Goal: Task Accomplishment & Management: Complete application form

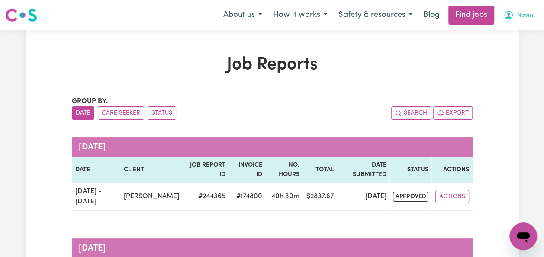
click at [526, 17] on span "Novisi" at bounding box center [525, 16] width 16 height 10
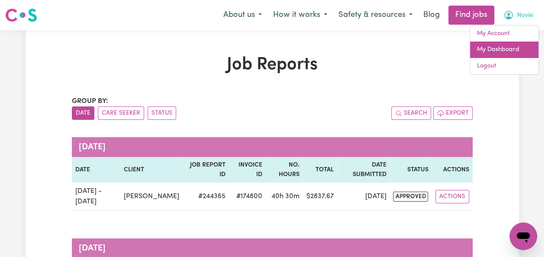
click at [507, 50] on link "My Dashboard" at bounding box center [504, 50] width 68 height 16
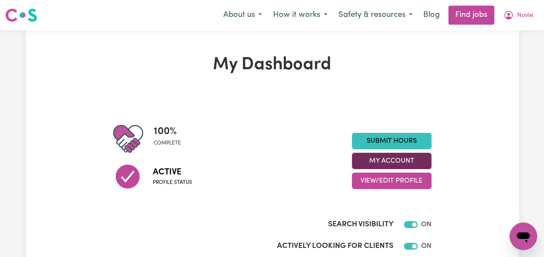
click at [416, 160] on button "My Account" at bounding box center [392, 161] width 80 height 16
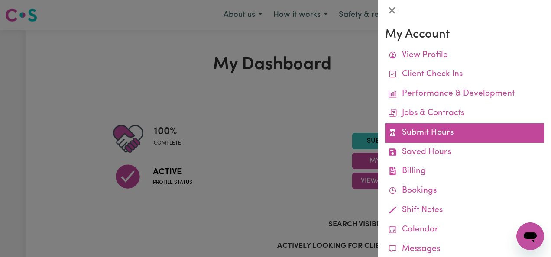
click at [426, 135] on link "Submit Hours" at bounding box center [464, 132] width 159 height 19
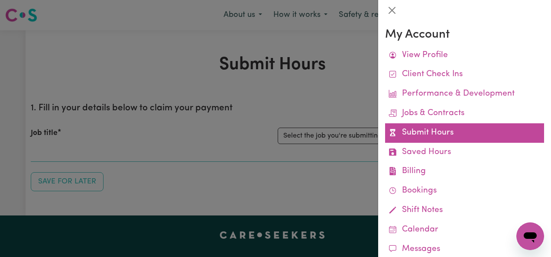
click at [409, 132] on link "Submit Hours" at bounding box center [464, 132] width 159 height 19
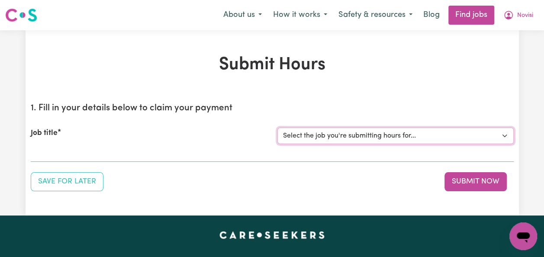
click at [465, 135] on select "Select the job you're submitting hours for... [Jaxson Chosen Family ] Support W…" at bounding box center [396, 136] width 236 height 16
select select "14569"
click at [278, 128] on select "Select the job you're submitting hours for... [Jaxson Chosen Family ] Support W…" at bounding box center [396, 136] width 236 height 16
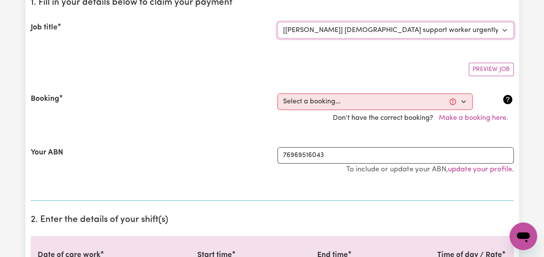
scroll to position [111, 0]
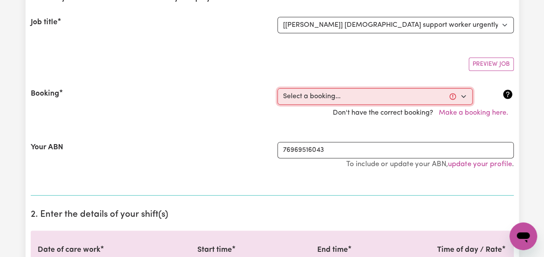
click at [461, 92] on select "Select a booking... [DATE] 10:00pm to 11:00pm (RECURRING) [DATE] 08:00pm to 10:…" at bounding box center [375, 96] width 195 height 16
select select "363865"
click at [278, 88] on select "Select a booking... [DATE] 10:00pm to 11:00pm (RECURRING) [DATE] 08:00pm to 10:…" at bounding box center [375, 96] width 195 height 16
type input "[DATE]"
type input "12"
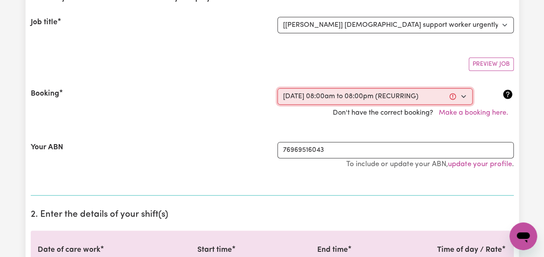
type input "10"
type input "2025"
type input "08:00"
type input "8"
type input "0"
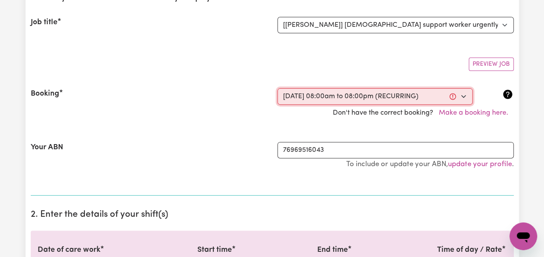
select select "am"
type input "20:00"
type input "8"
type input "0"
select select "pm"
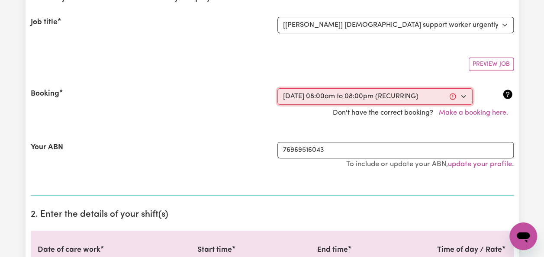
select select "38242"
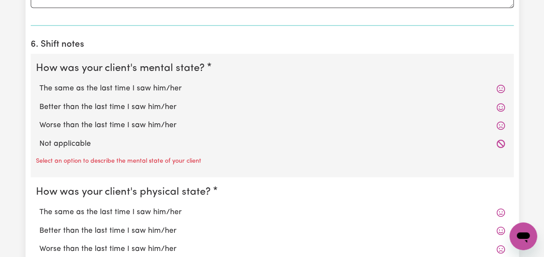
scroll to position [722, 0]
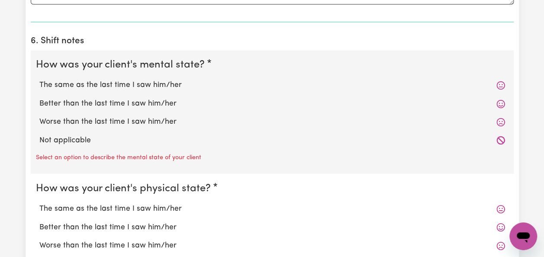
click at [90, 135] on label "Not applicable" at bounding box center [272, 140] width 466 height 11
click at [39, 134] on input "Not applicable" at bounding box center [39, 134] width 0 height 0
radio input "true"
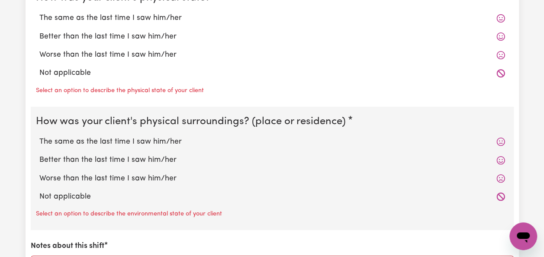
scroll to position [896, 0]
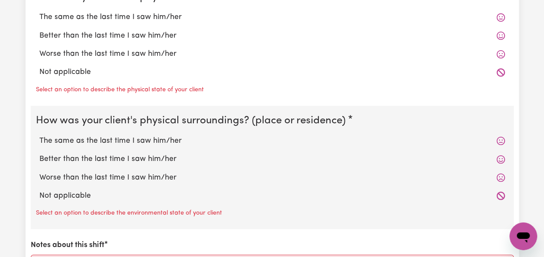
click at [50, 69] on label "Not applicable" at bounding box center [272, 72] width 466 height 11
click at [39, 67] on input "Not applicable" at bounding box center [39, 66] width 0 height 0
radio input "true"
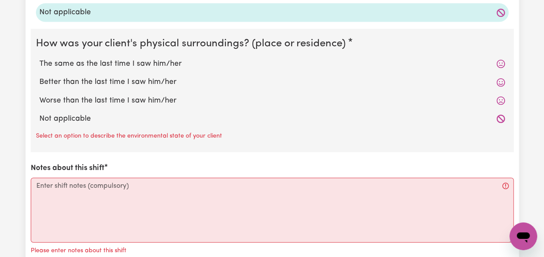
scroll to position [959, 0]
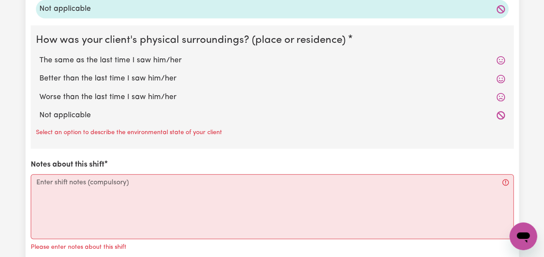
click at [56, 111] on label "Not applicable" at bounding box center [272, 115] width 466 height 11
click at [39, 110] on input "Not applicable" at bounding box center [39, 110] width 0 height 0
radio input "true"
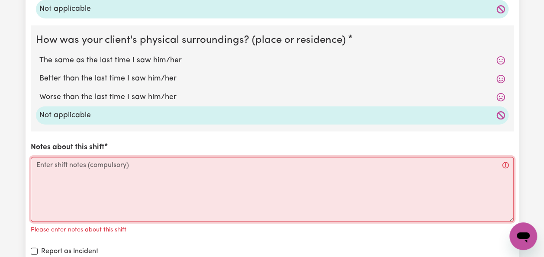
click at [131, 192] on textarea "Notes about this shift" at bounding box center [272, 189] width 483 height 65
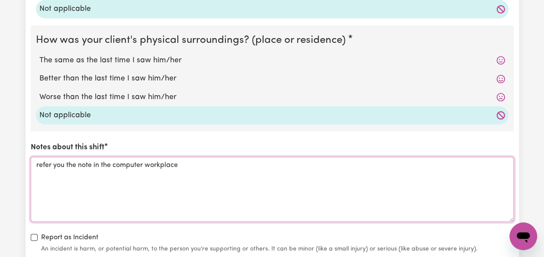
click at [145, 161] on textarea "refer you the note in the computer workplace" at bounding box center [272, 189] width 483 height 65
click at [210, 165] on textarea "refer you the note in the computer at the workplace" at bounding box center [272, 189] width 483 height 65
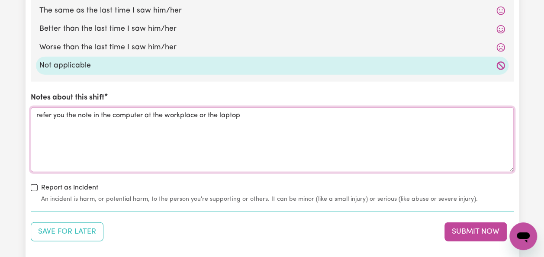
scroll to position [1011, 0]
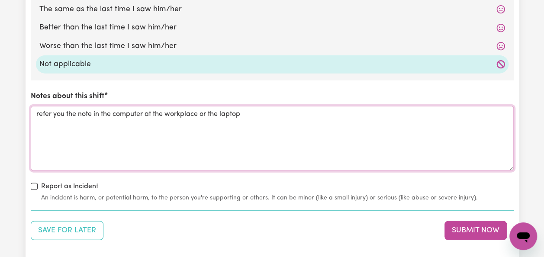
click at [45, 109] on textarea "refer you the note in the computer at the workplace or the laptop" at bounding box center [272, 138] width 483 height 65
click at [42, 108] on textarea "refer you the note in the computer at the workplace or the laptop" at bounding box center [272, 138] width 483 height 65
click at [40, 110] on textarea "refer you the note in the computer at the workplace or the laptop" at bounding box center [272, 138] width 483 height 65
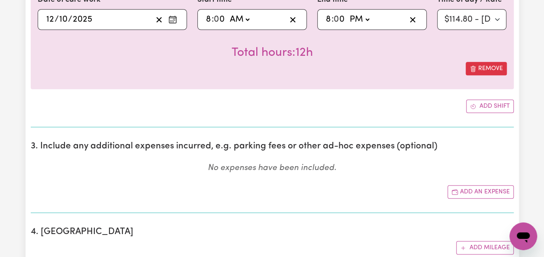
scroll to position [362, 0]
type textarea "Refer you the note in the computer at the workplace or the laptop"
click at [492, 104] on button "Add shift" at bounding box center [490, 105] width 48 height 13
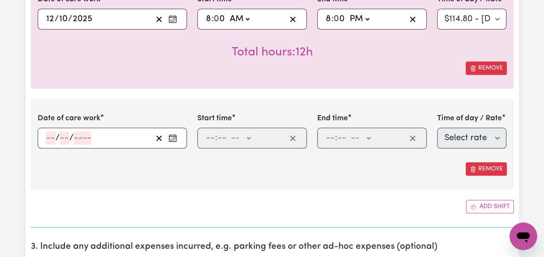
click at [173, 140] on circle "Enter the date of care work" at bounding box center [173, 140] width 1 height 1
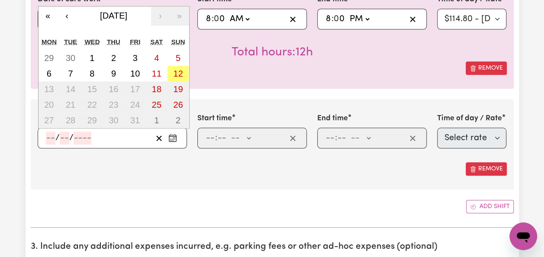
click at [175, 70] on abbr "12" at bounding box center [178, 74] width 10 height 10
type input "[DATE]"
type input "12"
type input "10"
type input "2025"
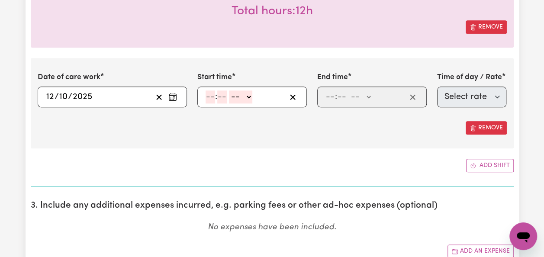
scroll to position [414, 0]
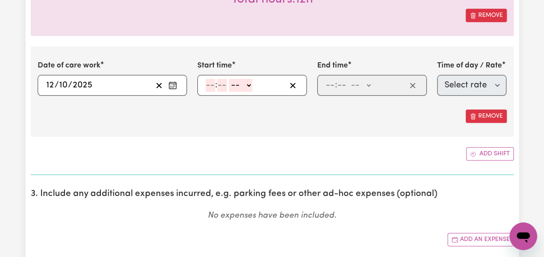
click at [246, 80] on select "-- AM PM" at bounding box center [240, 85] width 23 height 13
click at [240, 135] on div "Date of care work [DATE] [DATE] Start time 08:00 8 : 0 0 AM PM End time 20:00 8…" at bounding box center [272, 44] width 483 height 234
click at [213, 83] on input "number" at bounding box center [211, 85] width 10 height 13
click at [248, 83] on select "-- AM PM" at bounding box center [240, 85] width 23 height 13
select select "pm"
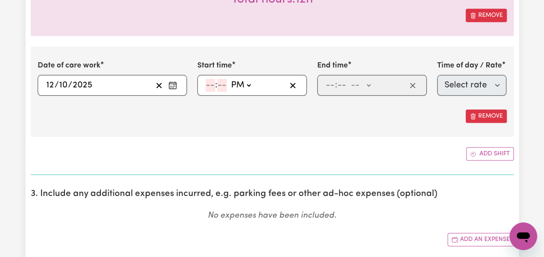
click at [229, 79] on select "-- AM PM" at bounding box center [240, 85] width 23 height 13
click at [209, 84] on input "number" at bounding box center [211, 85] width 10 height 13
type input "8"
type input "20:00"
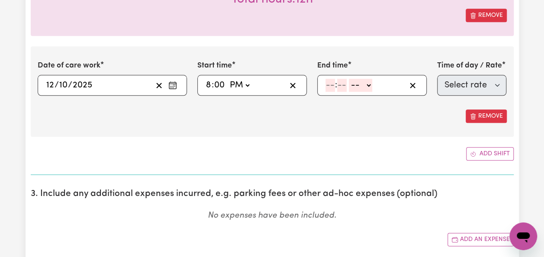
type input "00"
click at [361, 83] on select "-- AM PM" at bounding box center [360, 85] width 23 height 13
select select "pm"
click at [349, 79] on select "-- AM PM" at bounding box center [360, 85] width 23 height 13
click at [339, 85] on input "number" at bounding box center [342, 85] width 10 height 13
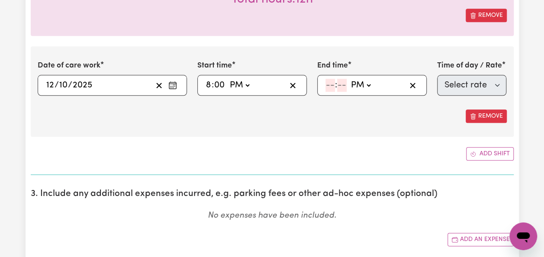
click at [327, 85] on input "number" at bounding box center [331, 85] width 10 height 13
type input "10"
type input "22:00"
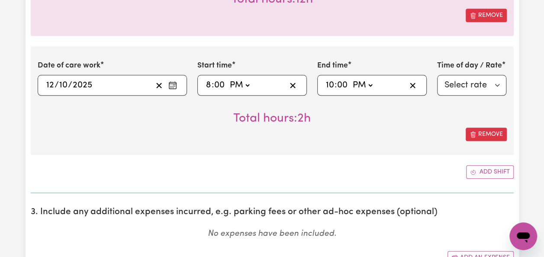
type input "00"
click at [491, 84] on select "Select rate $114.80 - [DATE] - Assistance with Self Care Activities - Standard …" at bounding box center [472, 85] width 70 height 21
select select "38242"
click at [437, 75] on select "Select rate $114.80 - [DATE] - Assistance with Self Care Activities - Standard …" at bounding box center [472, 85] width 70 height 21
click at [349, 120] on span "( NDIS Code: 01_014_0107_1_1 )" at bounding box center [310, 119] width 111 height 7
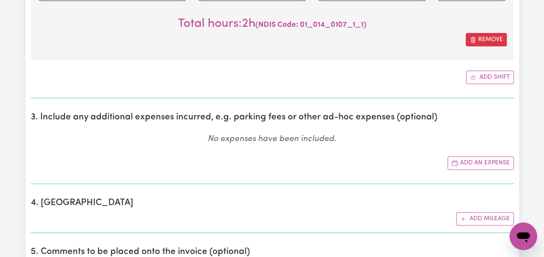
scroll to position [511, 0]
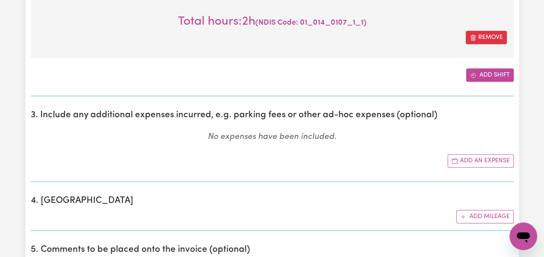
click at [495, 72] on button "Add shift" at bounding box center [490, 74] width 48 height 13
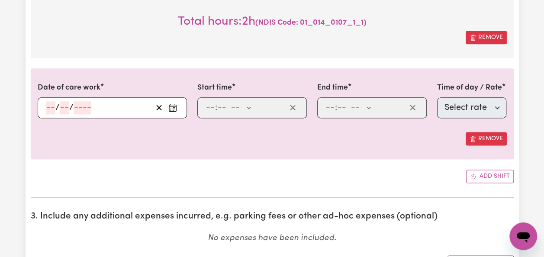
click at [174, 106] on icon "Enter the date of care work" at bounding box center [172, 107] width 9 height 9
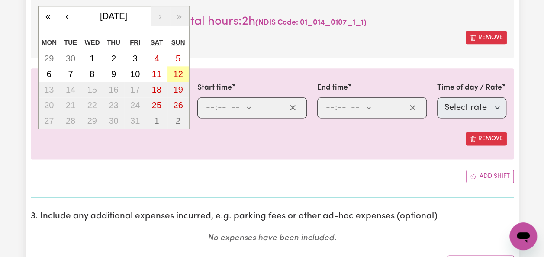
click at [179, 72] on abbr "12" at bounding box center [178, 74] width 10 height 10
type input "[DATE]"
type input "12"
type input "10"
type input "2025"
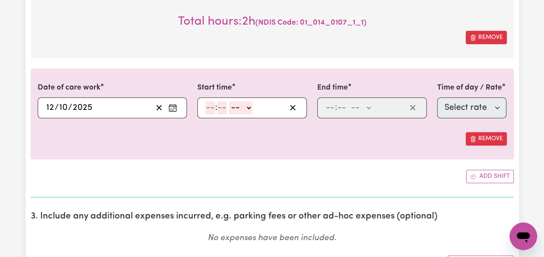
click at [246, 106] on select "-- AM PM" at bounding box center [240, 107] width 23 height 13
select select "pm"
click at [229, 101] on select "-- AM PM" at bounding box center [240, 107] width 23 height 13
click at [211, 103] on input "number" at bounding box center [211, 107] width 10 height 13
type input "10"
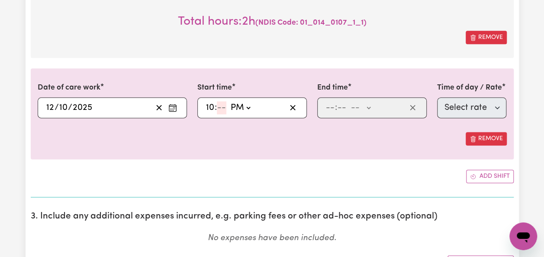
type input "22:00"
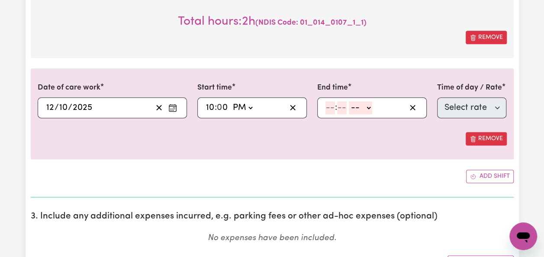
type input "0"
click at [367, 101] on select "-- AM PM" at bounding box center [360, 107] width 23 height 13
select select "pm"
click at [349, 101] on select "-- AM PM" at bounding box center [360, 107] width 23 height 13
click at [334, 103] on input "number" at bounding box center [331, 107] width 10 height 13
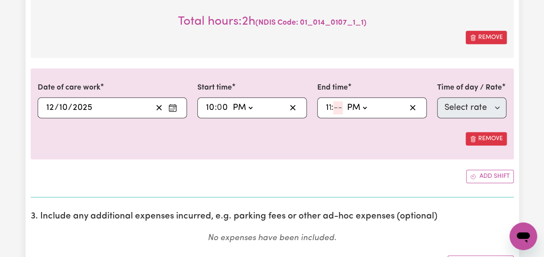
type input "11"
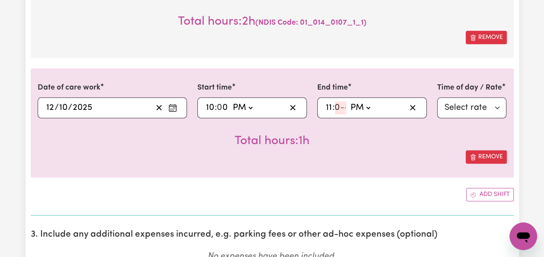
type input "23:00"
type input "00"
click at [493, 106] on select "Select rate $114.80 - [DATE] - Assistance with Self Care Activities - Standard …" at bounding box center [472, 107] width 70 height 21
select select "83659"
click at [437, 97] on select "Select rate $114.80 - [DATE] - Assistance with Self Care Activities - Standard …" at bounding box center [472, 107] width 70 height 21
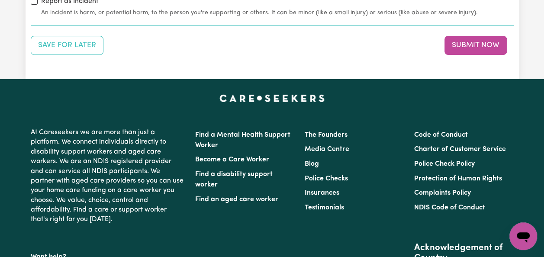
scroll to position [1401, 0]
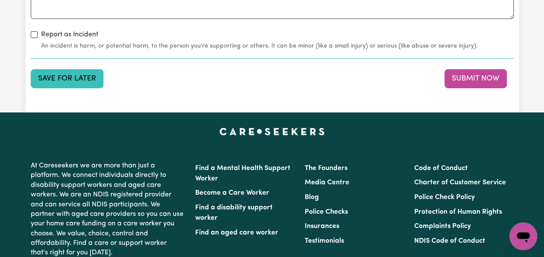
click at [66, 70] on button "Save for Later" at bounding box center [67, 78] width 73 height 19
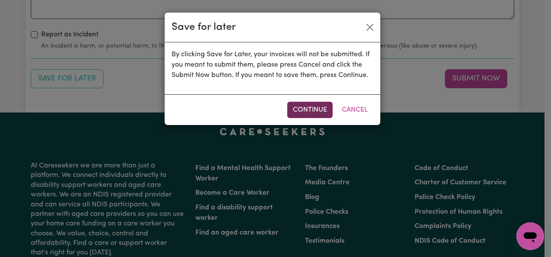
click at [310, 110] on button "Continue" at bounding box center [309, 110] width 45 height 16
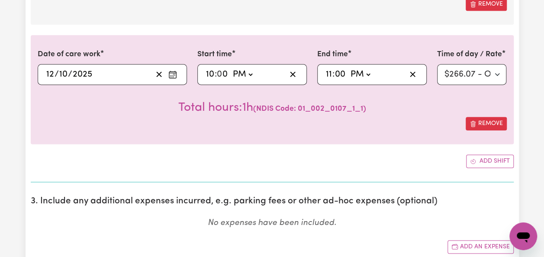
scroll to position [529, 0]
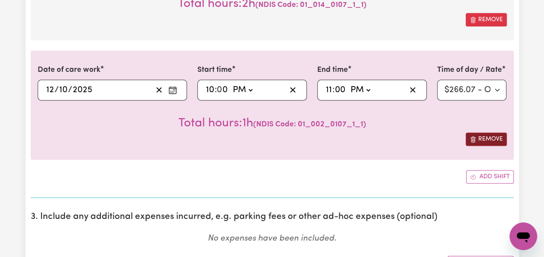
click at [499, 137] on button "Remove" at bounding box center [486, 138] width 41 height 13
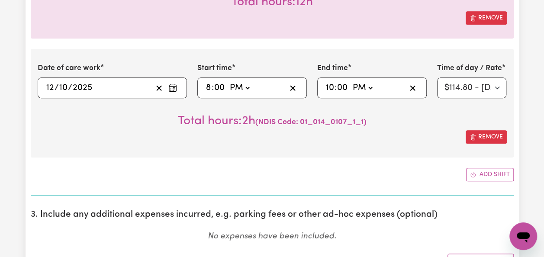
scroll to position [405, 0]
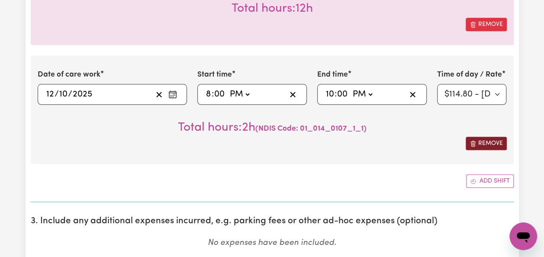
click at [492, 140] on button "Remove" at bounding box center [486, 143] width 41 height 13
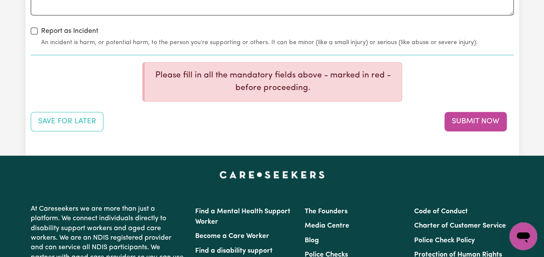
scroll to position [1167, 0]
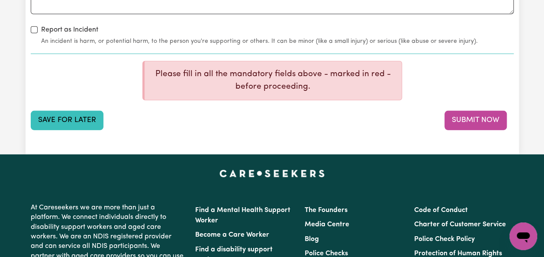
click at [68, 114] on button "Save for Later" at bounding box center [67, 120] width 73 height 19
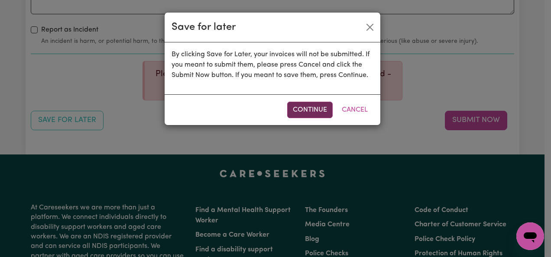
click at [313, 105] on button "Continue" at bounding box center [309, 110] width 45 height 16
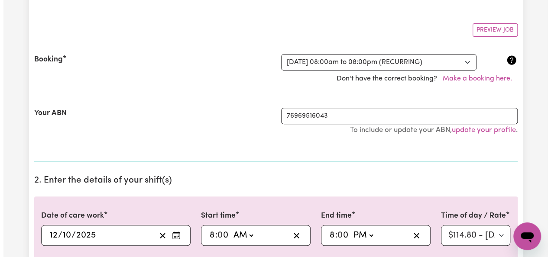
scroll to position [144, 0]
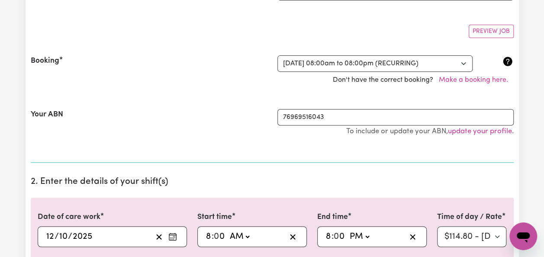
click at [438, 184] on h2 "2. Enter the details of your shift(s)" at bounding box center [272, 182] width 483 height 11
click at [489, 80] on button "Make a booking here." at bounding box center [473, 80] width 81 height 16
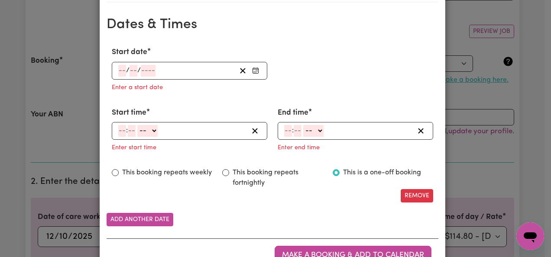
scroll to position [608, 0]
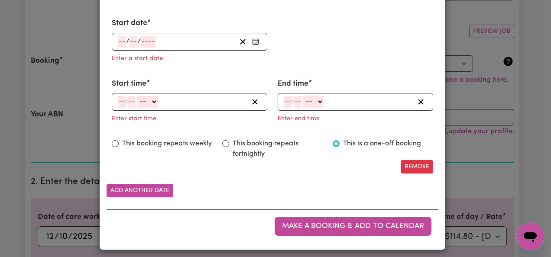
click at [255, 44] on rect "Enter Start date" at bounding box center [255, 41] width 6 height 5
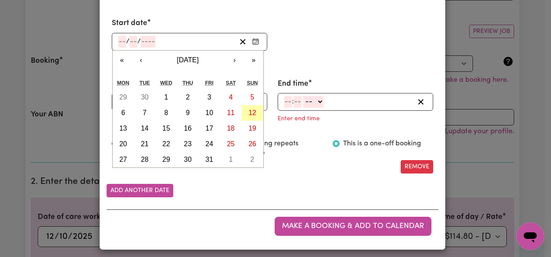
click at [249, 111] on abbr "12" at bounding box center [253, 112] width 8 height 7
type input "[DATE]"
type input "12"
type input "10"
type input "2025"
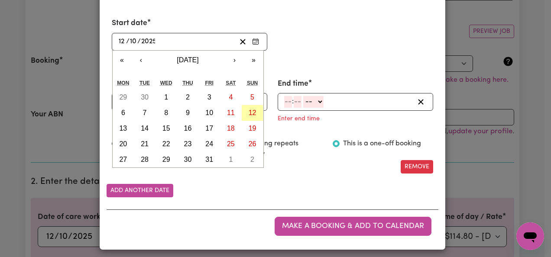
scroll to position [594, 0]
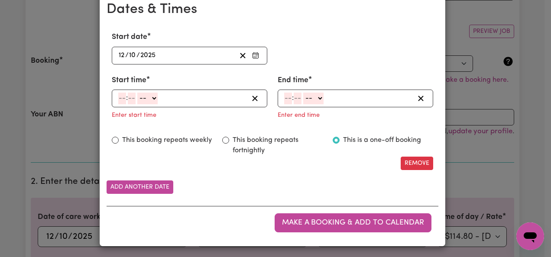
click at [149, 96] on select "-- AM PM" at bounding box center [147, 99] width 20 height 12
select select "am"
click at [137, 93] on select "-- AM PM" at bounding box center [147, 99] width 20 height 12
click at [118, 97] on input "number" at bounding box center [122, 99] width 8 height 12
type input "1"
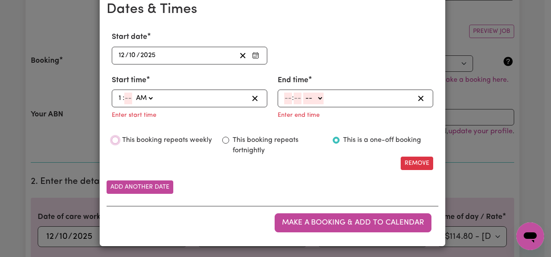
click at [112, 139] on input "This booking repeats weekly" at bounding box center [115, 140] width 7 height 7
radio input "true"
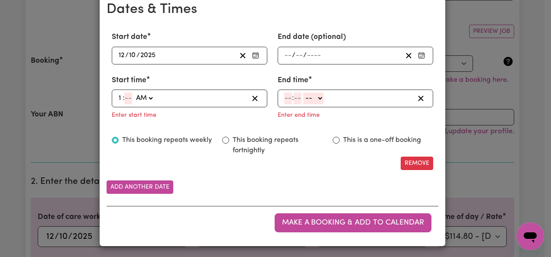
click at [118, 98] on input "1" at bounding box center [120, 99] width 5 height 12
type input "8"
type input "08:00"
type input "00"
click at [316, 94] on select "-- AM PM" at bounding box center [313, 99] width 20 height 12
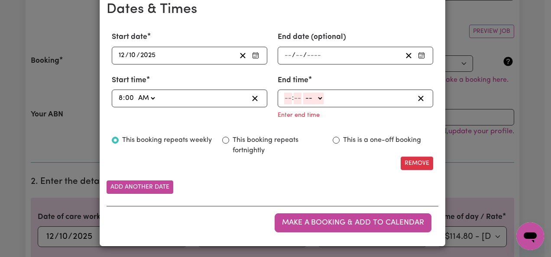
select select "pm"
click at [303, 93] on select "-- AM PM" at bounding box center [313, 99] width 20 height 12
click at [287, 97] on input "number" at bounding box center [288, 99] width 8 height 12
type input "8"
type input "20:00"
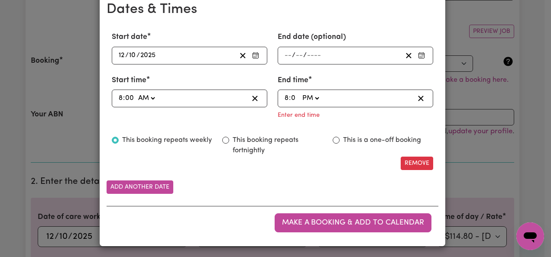
scroll to position [577, 0]
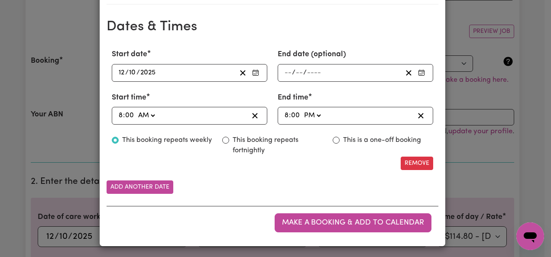
type input "00"
click at [419, 74] on icon "Enter End date (optional)" at bounding box center [421, 72] width 7 height 7
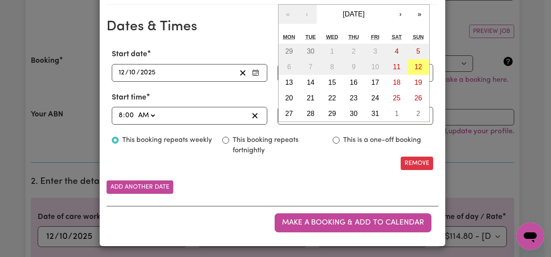
click at [312, 176] on div "Start date [DATE] [DATE] « ‹ [DATE] › » Mon Tue Wed Thu Fri Sat Sun 29 30 1 2 3…" at bounding box center [273, 140] width 332 height 197
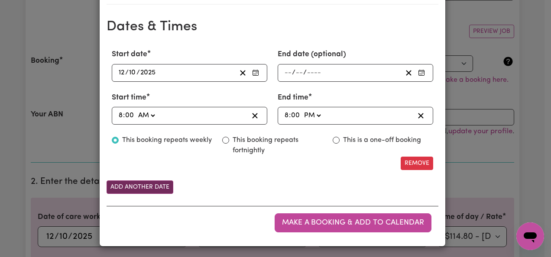
click at [137, 187] on button "Add another date" at bounding box center [140, 187] width 67 height 13
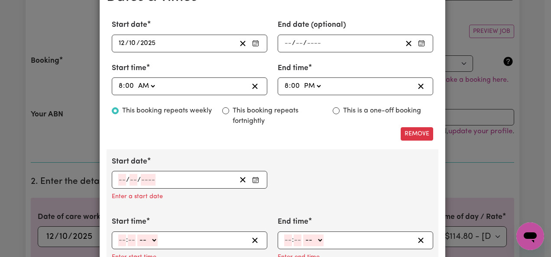
scroll to position [618, 0]
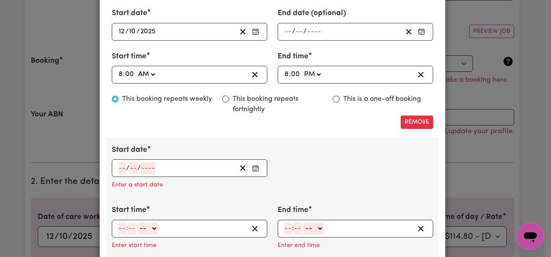
click at [252, 167] on icon "Enter Start date" at bounding box center [255, 168] width 7 height 7
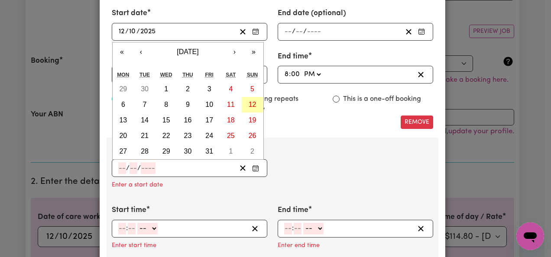
click at [249, 106] on abbr "12" at bounding box center [253, 104] width 8 height 7
type input "[DATE]"
type input "12"
type input "10"
type input "2025"
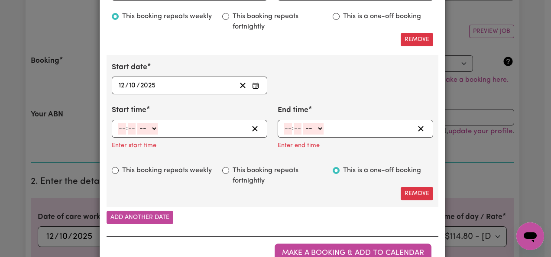
scroll to position [701, 0]
click at [152, 125] on select "-- AM PM" at bounding box center [147, 129] width 20 height 12
select select "pm"
click at [137, 123] on select "-- AM PM" at bounding box center [147, 129] width 20 height 12
click at [118, 124] on input "number" at bounding box center [122, 129] width 8 height 12
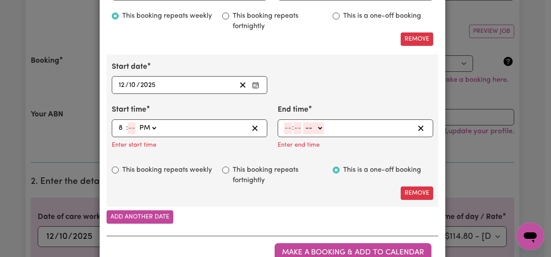
type input "8"
type input "20:00"
type input "0"
click at [320, 124] on select "-- AM PM" at bounding box center [313, 129] width 20 height 12
select select "pm"
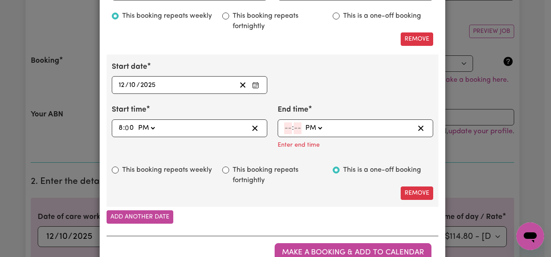
click at [303, 123] on select "-- AM PM" at bounding box center [313, 129] width 20 height 12
click at [284, 123] on input "number" at bounding box center [288, 129] width 8 height 12
type input "10"
type input "22:00"
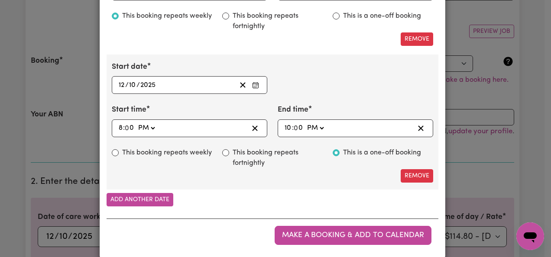
type input "0"
click at [112, 149] on div "This booking repeats weekly" at bounding box center [162, 153] width 100 height 10
click at [112, 150] on input "This booking repeats weekly" at bounding box center [115, 152] width 7 height 7
radio input "true"
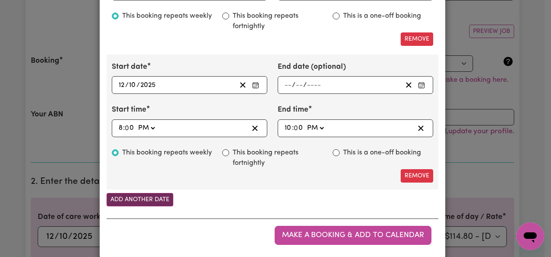
click at [152, 195] on button "Add another date" at bounding box center [140, 199] width 67 height 13
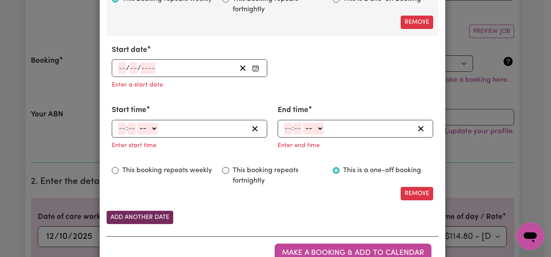
scroll to position [856, 0]
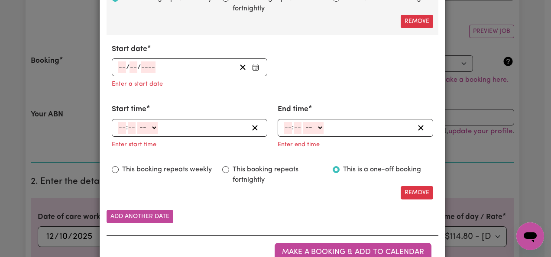
click at [252, 66] on icon "Enter Start date" at bounding box center [255, 66] width 6 height 0
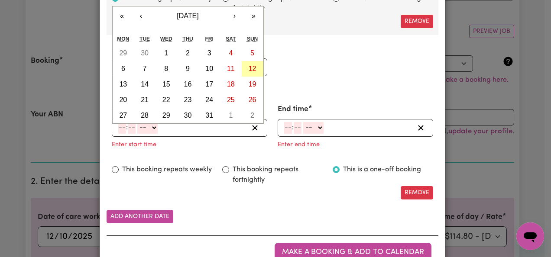
click at [253, 63] on button "12" at bounding box center [253, 69] width 22 height 16
type input "[DATE]"
type input "12"
type input "10"
type input "2025"
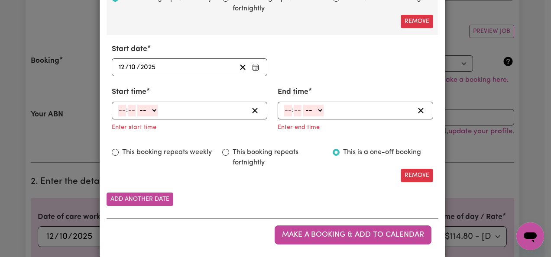
click at [149, 106] on select "-- AM PM" at bounding box center [147, 111] width 20 height 12
select select "pm"
click at [137, 105] on select "-- AM PM" at bounding box center [147, 111] width 20 height 12
click at [119, 109] on input "number" at bounding box center [122, 111] width 8 height 12
type input "10"
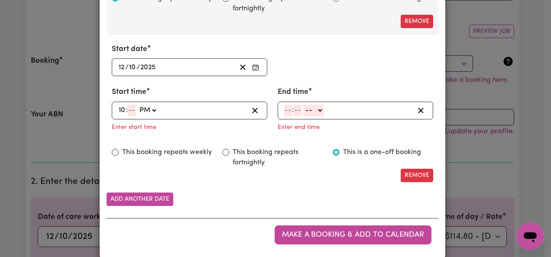
type input "22:00"
type input "00"
click at [314, 107] on select "-- AM PM" at bounding box center [313, 111] width 20 height 12
select select "pm"
click at [303, 105] on select "-- AM PM" at bounding box center [313, 111] width 20 height 12
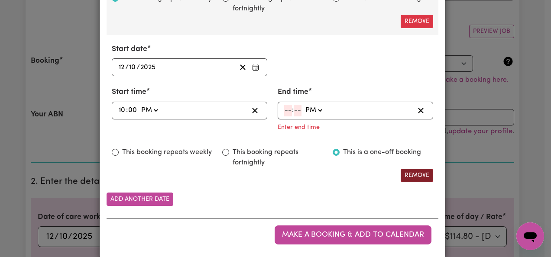
click at [411, 169] on button "Remove" at bounding box center [416, 175] width 32 height 13
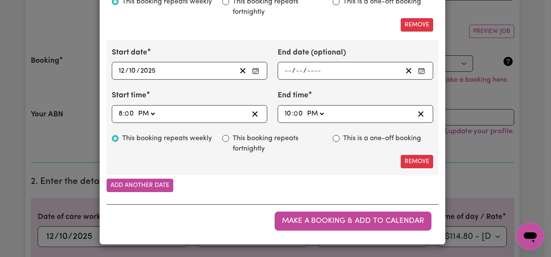
scroll to position [712, 0]
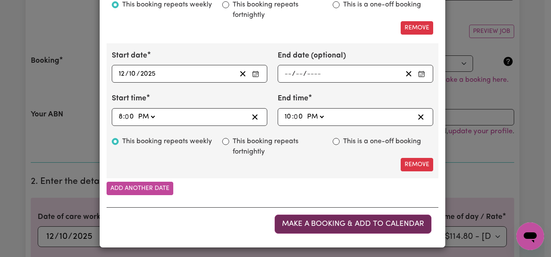
click at [305, 224] on span "Make a booking & add to calendar" at bounding box center [353, 223] width 142 height 7
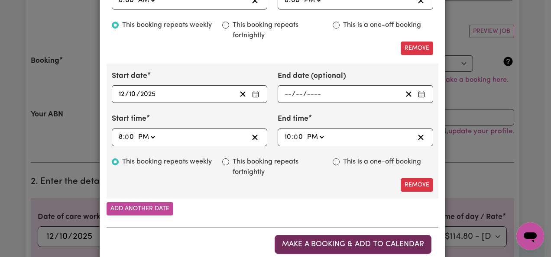
scroll to position [694, 0]
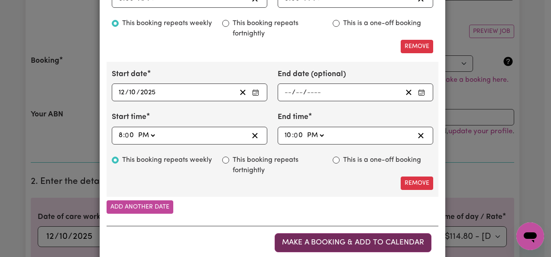
click at [375, 239] on span "Make a booking & add to calendar" at bounding box center [353, 242] width 142 height 7
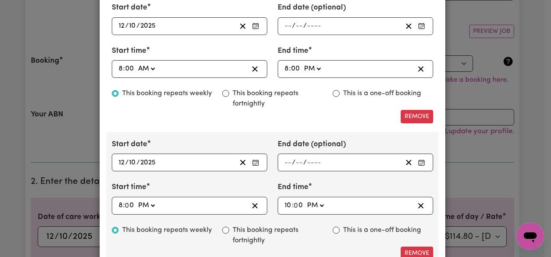
scroll to position [623, 0]
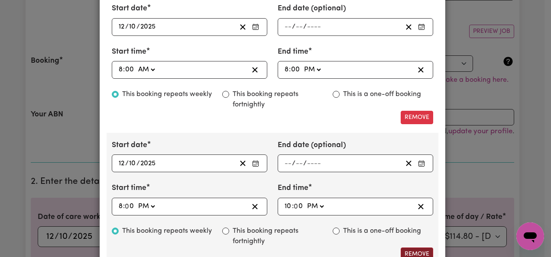
click at [412, 249] on button "Remove" at bounding box center [416, 254] width 32 height 13
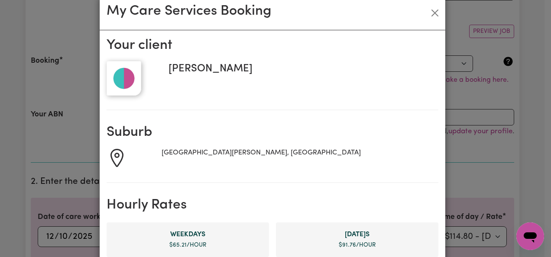
scroll to position [0, 0]
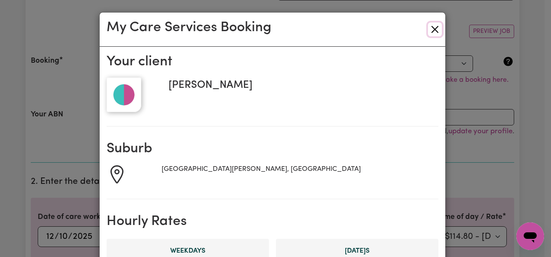
click at [430, 28] on button "Close" at bounding box center [435, 30] width 14 height 14
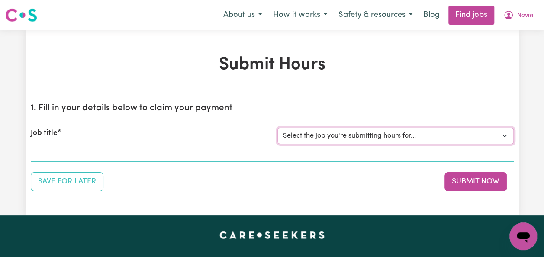
click at [506, 134] on select "Select the job you're submitting hours for... [Jaxson Chosen Family ] Support W…" at bounding box center [396, 136] width 236 height 16
select select "14569"
click at [278, 128] on select "Select the job you're submitting hours for... [Jaxson Chosen Family ] Support W…" at bounding box center [396, 136] width 236 height 16
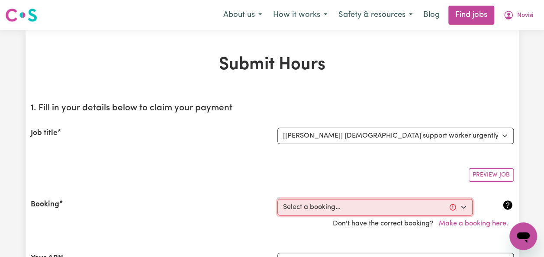
click at [465, 206] on select "Select a booking... [DATE] 10:00pm to 11:00pm (RECURRING) [DATE] 08:00pm to 10:…" at bounding box center [375, 207] width 195 height 16
select select "363865"
click at [278, 199] on select "Select a booking... [DATE] 10:00pm to 11:00pm (RECURRING) [DATE] 08:00pm to 10:…" at bounding box center [375, 207] width 195 height 16
type input "[DATE]"
type input "12"
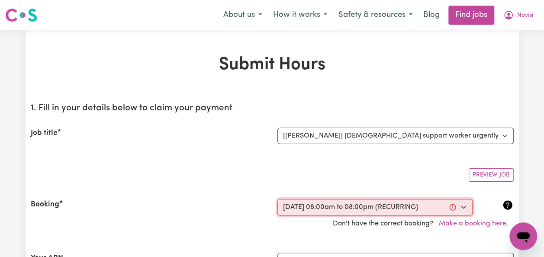
type input "10"
type input "2025"
type input "08:00"
type input "8"
type input "0"
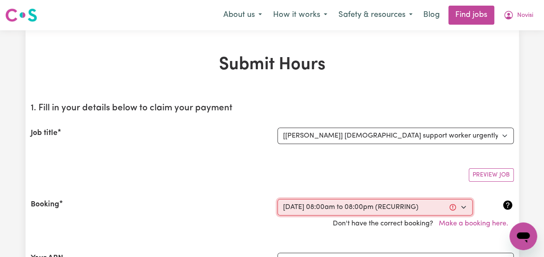
select select "am"
type input "20:00"
type input "8"
type input "0"
select select "pm"
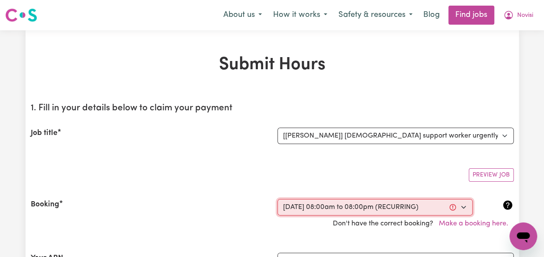
select select "38242"
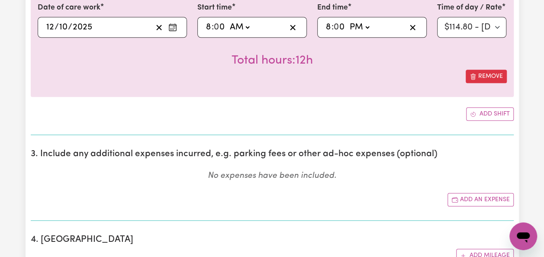
scroll to position [354, 0]
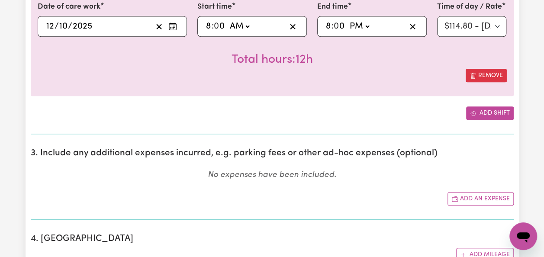
click at [485, 114] on button "Add shift" at bounding box center [490, 113] width 48 height 13
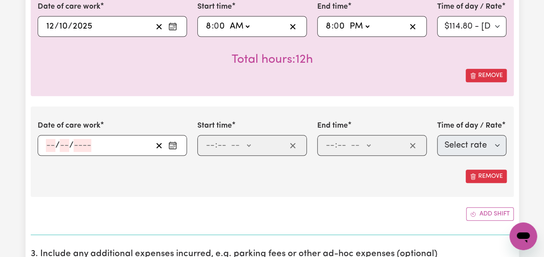
click at [175, 144] on icon "Enter the date of care work" at bounding box center [172, 144] width 7 height 0
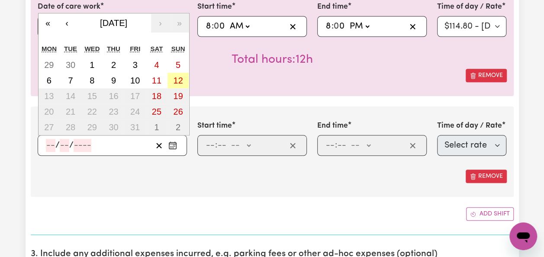
click at [179, 79] on abbr "12" at bounding box center [178, 81] width 10 height 10
type input "[DATE]"
type input "12"
type input "10"
type input "2025"
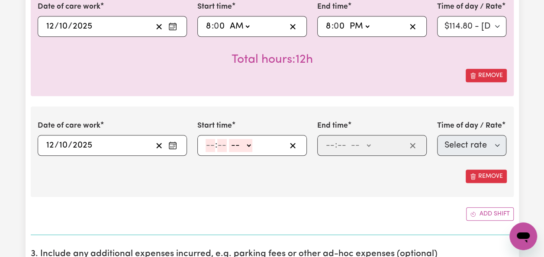
click at [245, 145] on select "-- AM PM" at bounding box center [240, 145] width 23 height 13
click at [229, 139] on select "-- AM PM" at bounding box center [240, 145] width 23 height 13
click at [248, 142] on select "AM PM" at bounding box center [240, 145] width 23 height 13
select select "pm"
click at [229, 139] on select "AM PM" at bounding box center [240, 145] width 23 height 13
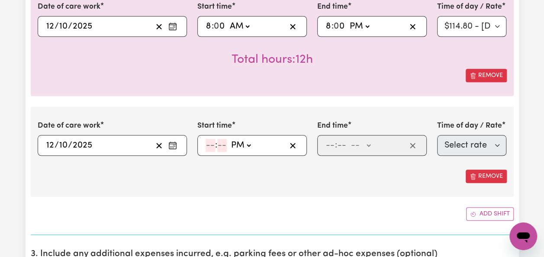
click at [212, 145] on input "number" at bounding box center [211, 145] width 10 height 13
click at [208, 146] on input "9" at bounding box center [209, 145] width 6 height 13
type input "8"
type input "20:00"
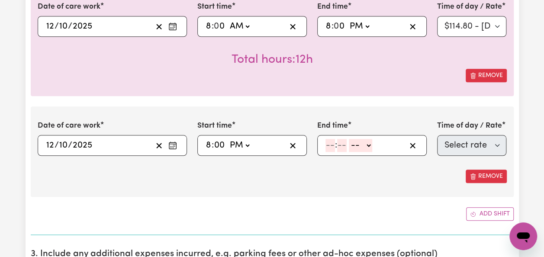
type input "00"
click at [364, 139] on select "-- AM PM" at bounding box center [360, 145] width 23 height 13
select select "pm"
click at [349, 139] on select "-- AM PM" at bounding box center [360, 145] width 23 height 13
click at [331, 144] on input "number" at bounding box center [331, 145] width 10 height 13
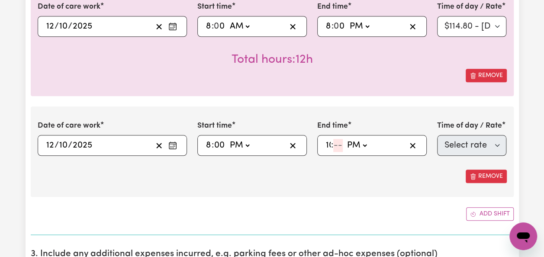
type input "10"
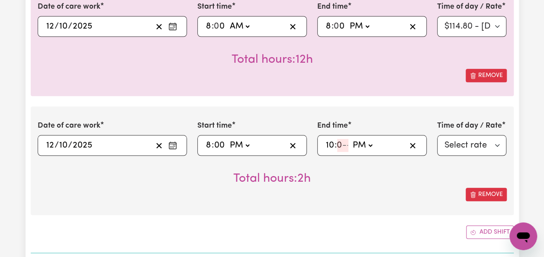
type input "22:00"
type input "00"
click at [500, 144] on select "Select rate $114.80 - [DATE] - Assistance with Self Care Activities - Standard …" at bounding box center [472, 145] width 70 height 21
select select "38242"
click at [437, 135] on select "Select rate $114.80 - [DATE] - Assistance with Self Care Activities - Standard …" at bounding box center [472, 145] width 70 height 21
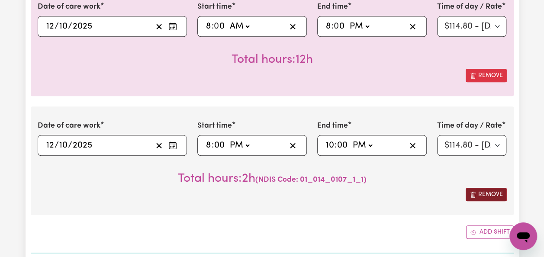
click at [489, 195] on button "Remove" at bounding box center [486, 194] width 41 height 13
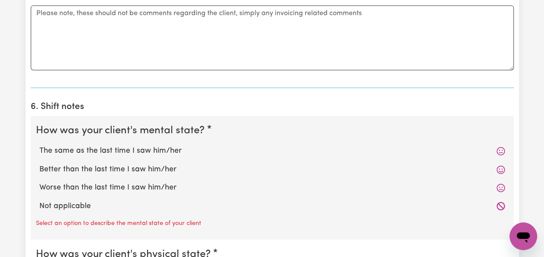
scroll to position [678, 0]
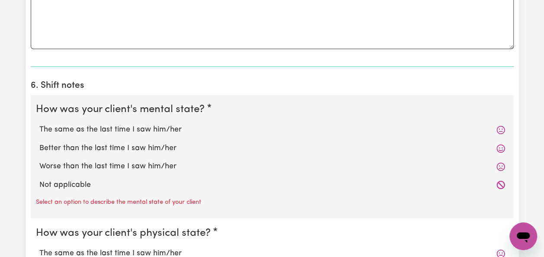
click at [84, 181] on label "Not applicable" at bounding box center [272, 184] width 466 height 11
click at [39, 179] on input "Not applicable" at bounding box center [39, 179] width 0 height 0
radio input "true"
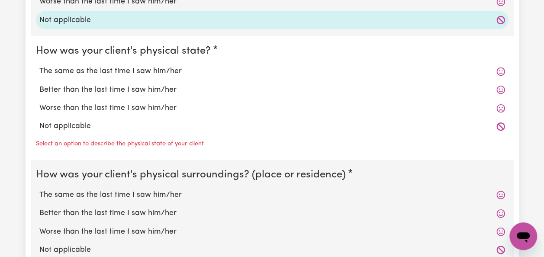
scroll to position [843, 0]
click at [61, 126] on label "Not applicable" at bounding box center [272, 125] width 466 height 11
click at [39, 120] on input "Not applicable" at bounding box center [39, 120] width 0 height 0
radio input "true"
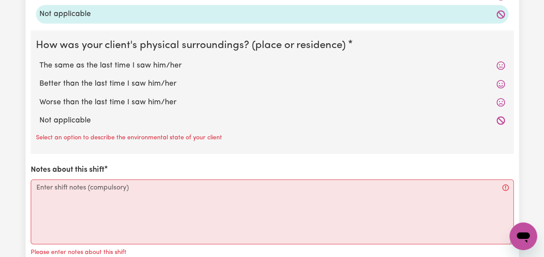
scroll to position [958, 0]
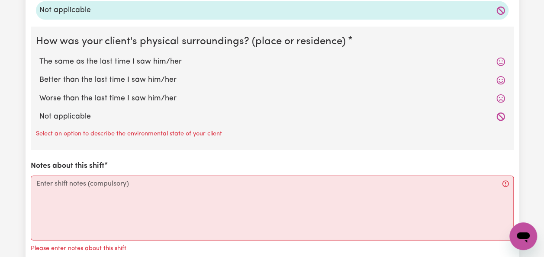
click at [55, 114] on label "Not applicable" at bounding box center [272, 116] width 466 height 11
click at [39, 111] on input "Not applicable" at bounding box center [39, 111] width 0 height 0
radio input "true"
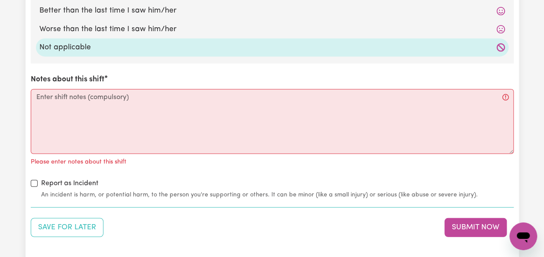
scroll to position [1036, 0]
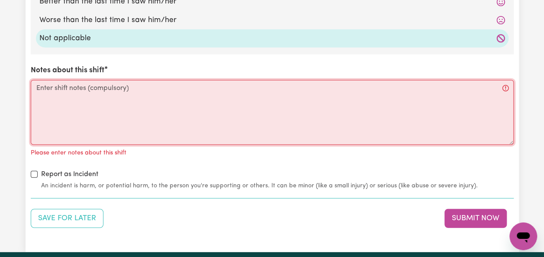
click at [71, 108] on textarea "Notes about this shift" at bounding box center [272, 112] width 483 height 65
